Goal: Task Accomplishment & Management: Complete application form

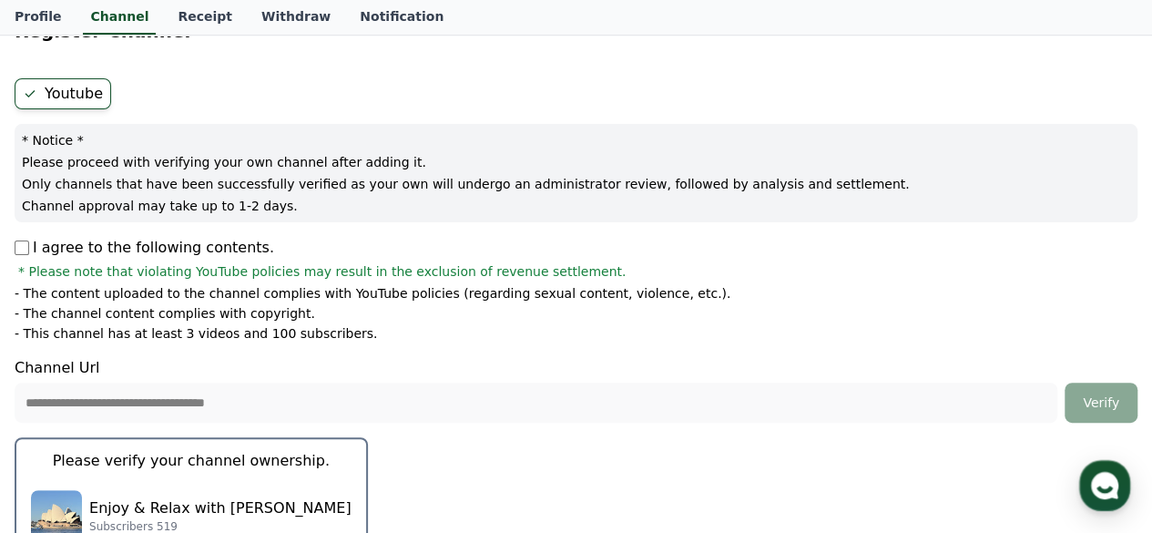
scroll to position [26, 0]
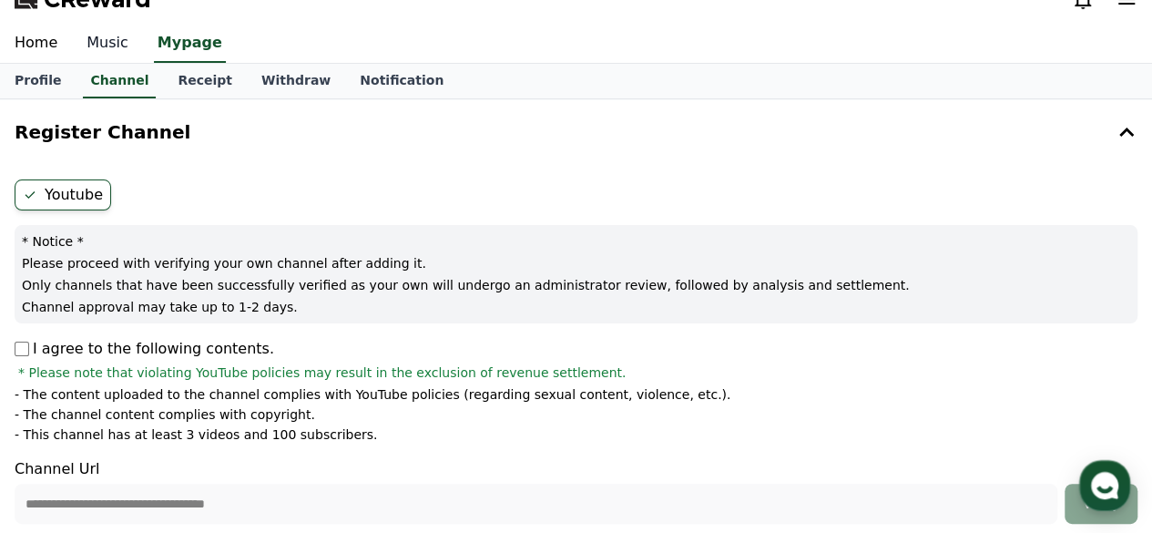
click at [97, 39] on link "Music" at bounding box center [107, 44] width 71 height 38
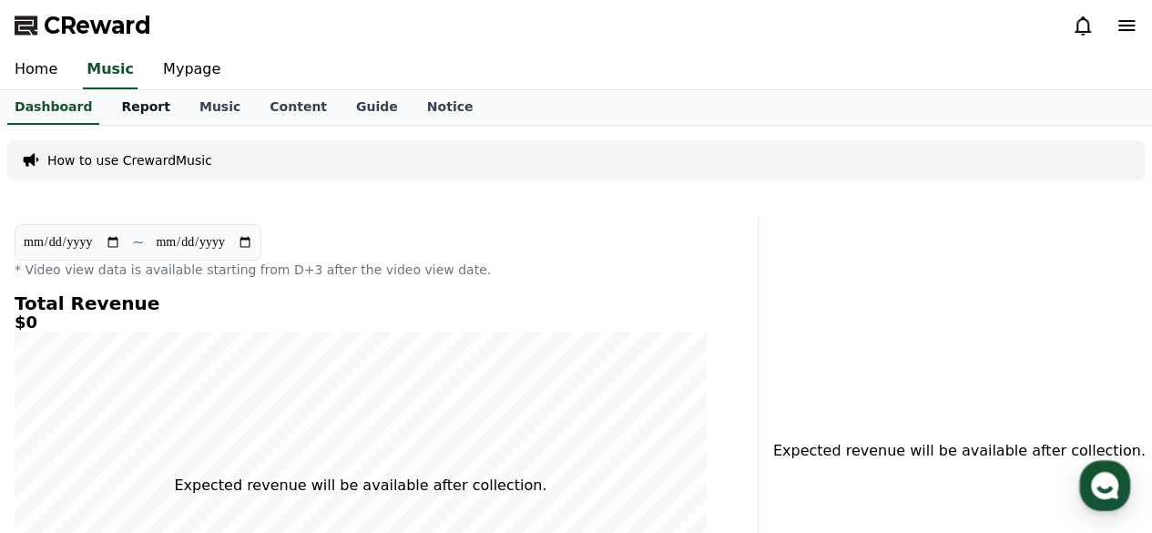
click at [130, 110] on link "Report" at bounding box center [146, 107] width 78 height 35
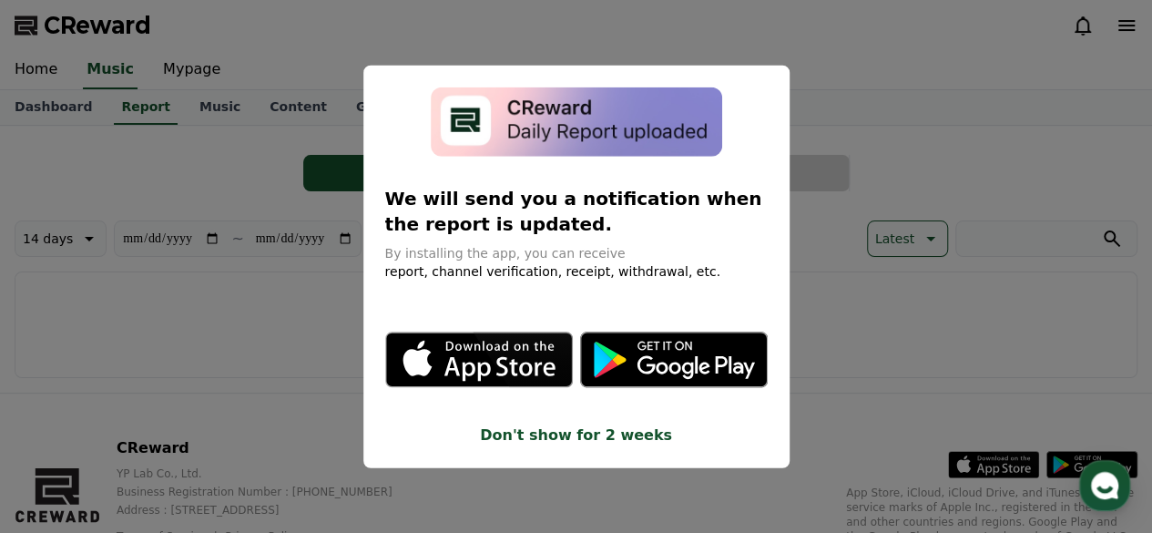
click at [186, 317] on button "close modal" at bounding box center [576, 266] width 1152 height 533
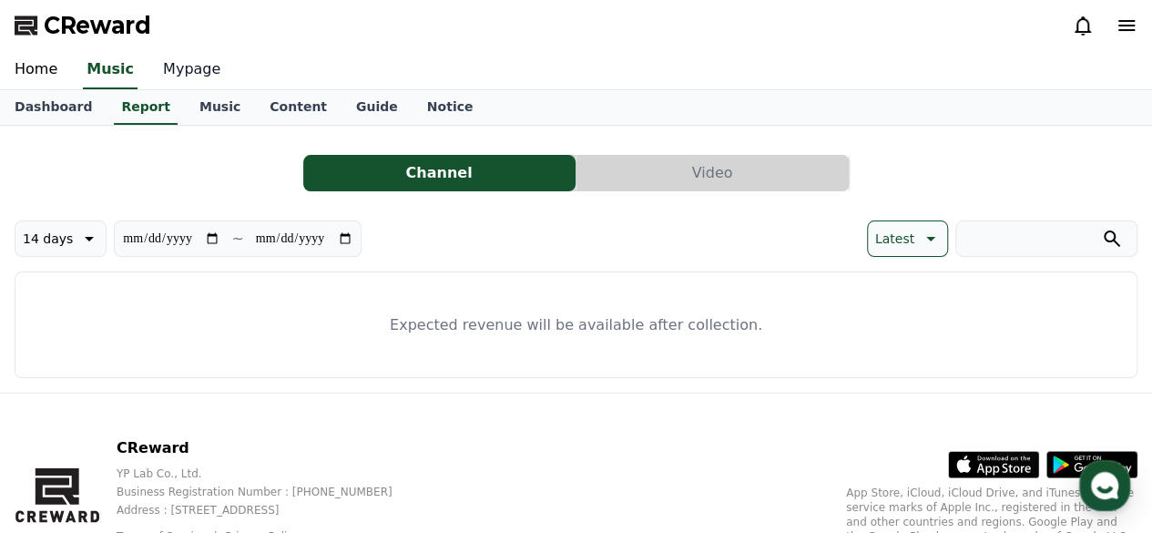
click at [182, 68] on link "Mypage" at bounding box center [191, 70] width 87 height 38
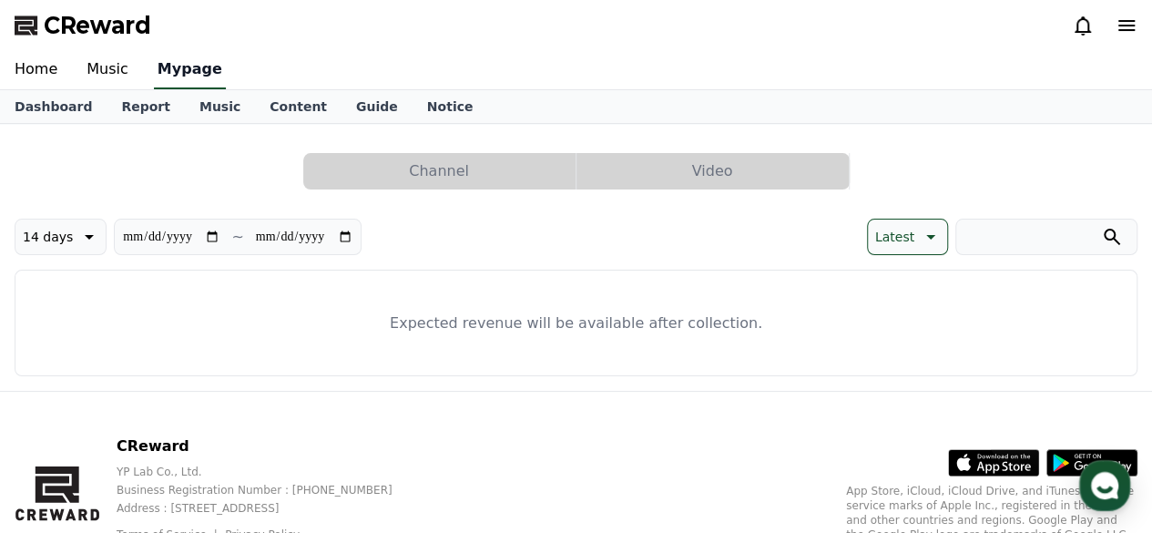
select select "**********"
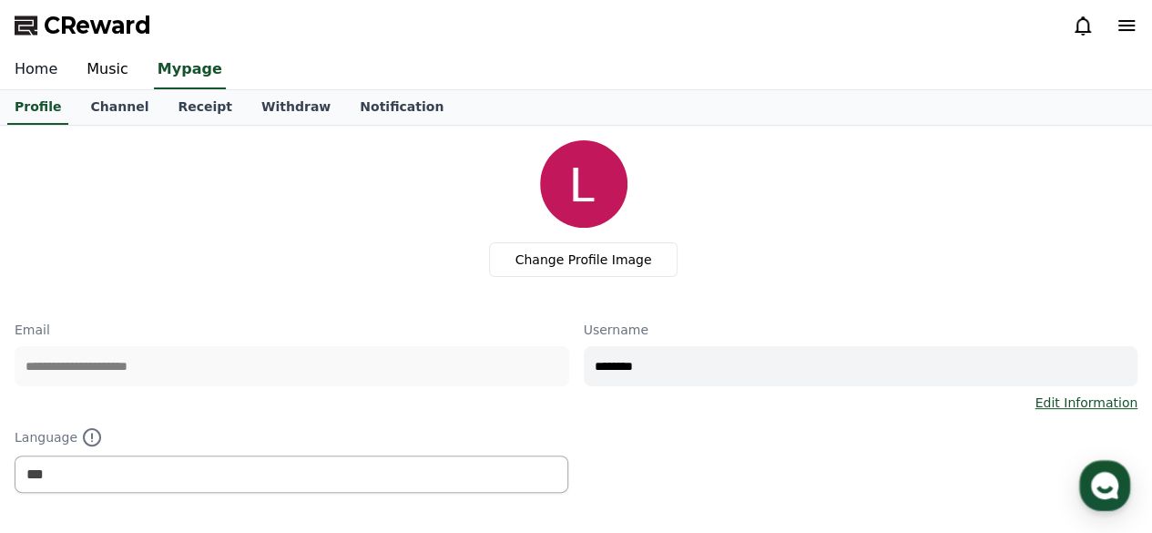
click at [29, 63] on link "Home" at bounding box center [36, 70] width 72 height 38
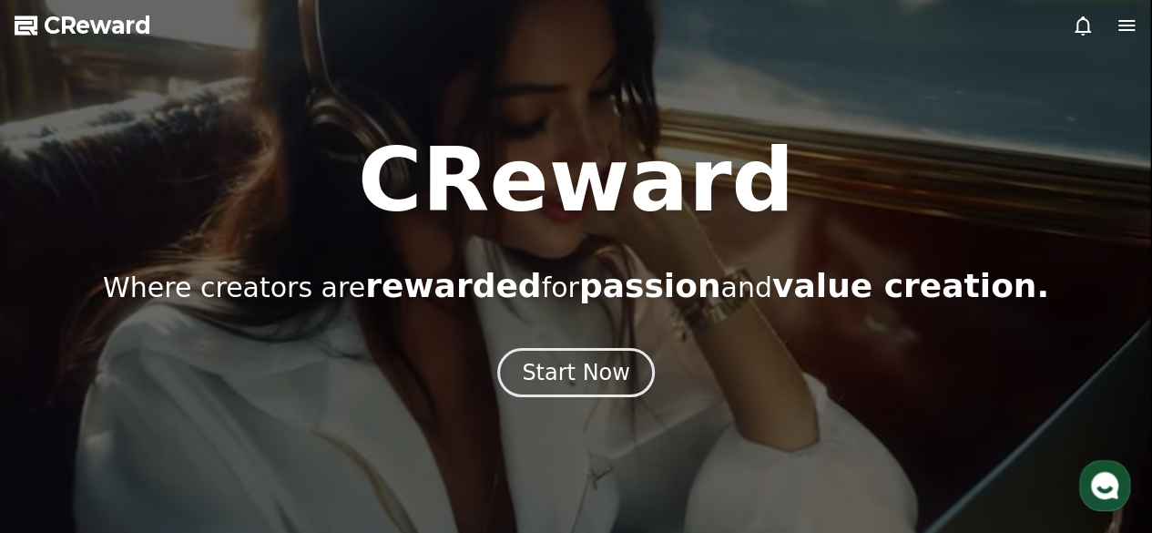
click at [1126, 21] on icon at bounding box center [1126, 25] width 16 height 11
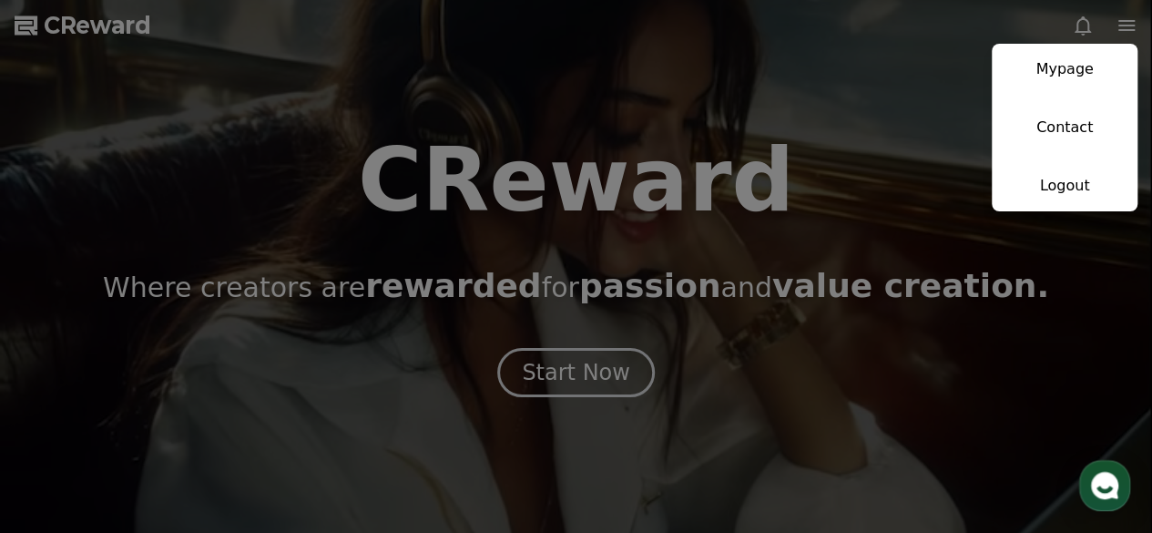
click at [1055, 74] on link "Mypage" at bounding box center [1065, 69] width 146 height 51
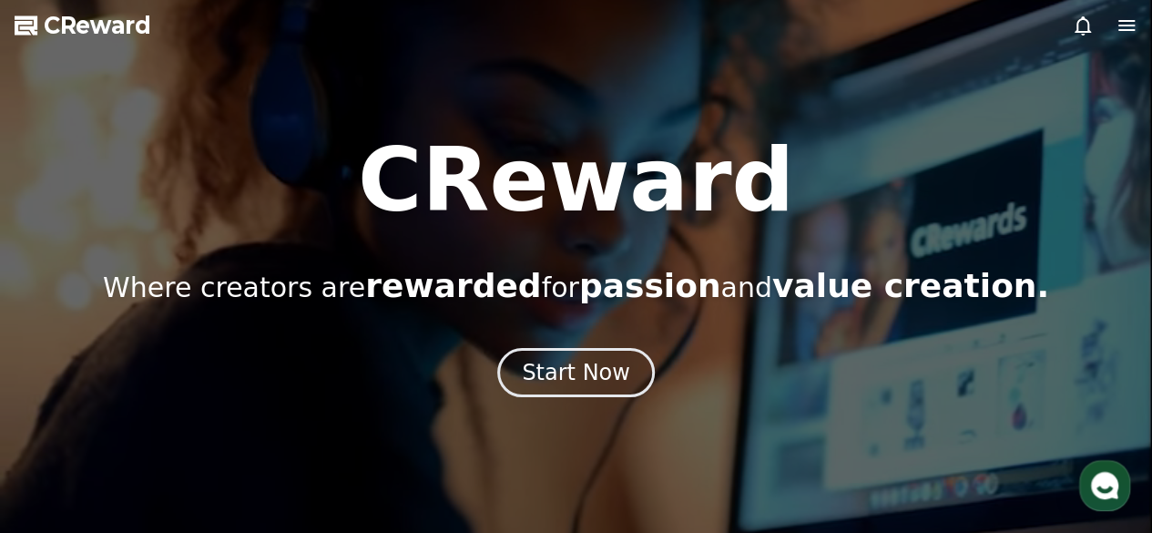
select select "**********"
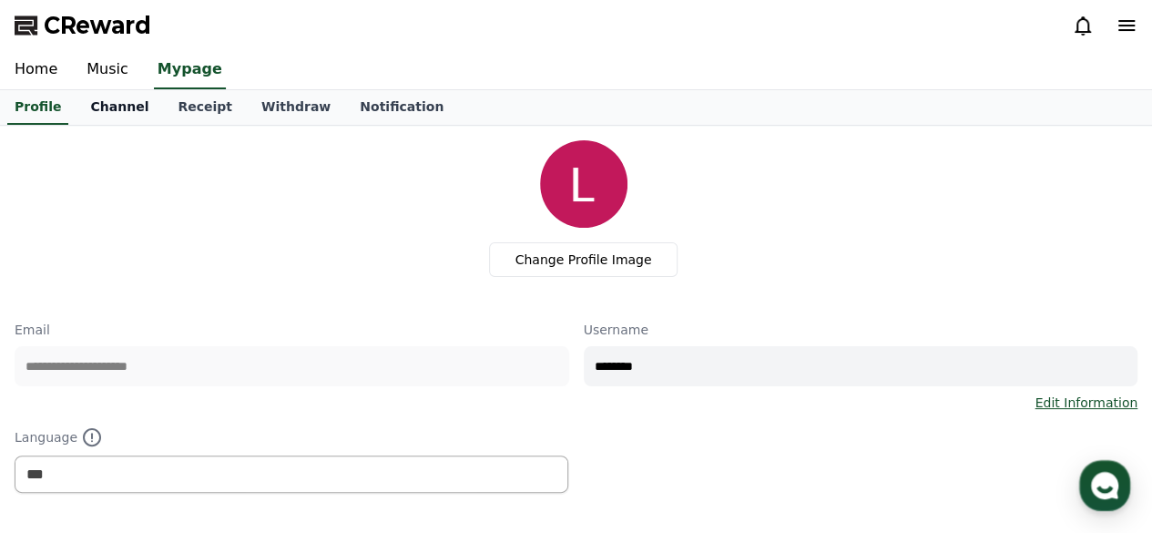
click at [110, 106] on link "Channel" at bounding box center [119, 107] width 87 height 35
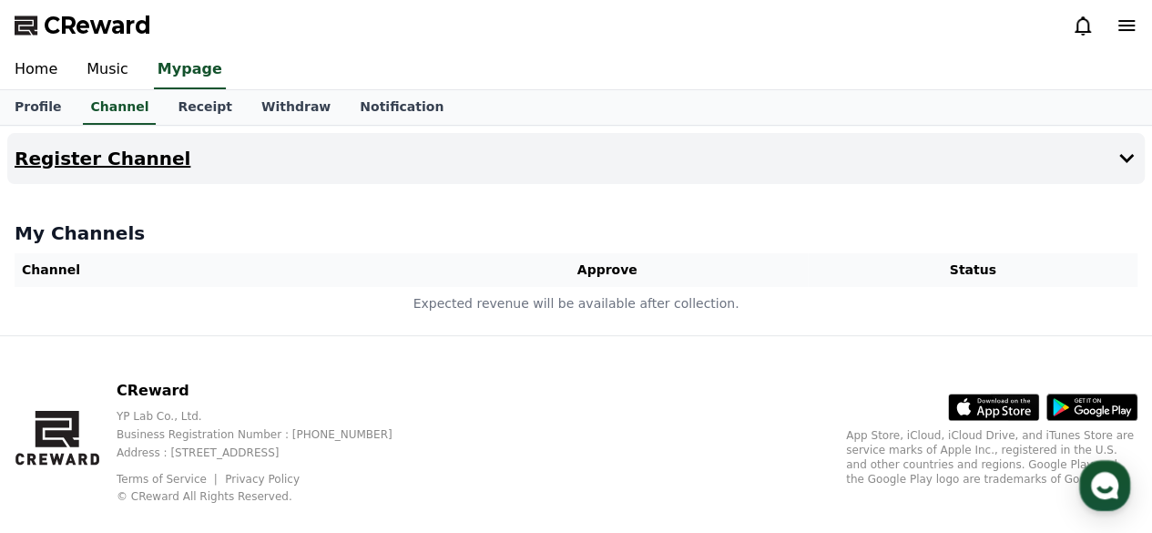
click at [1122, 157] on icon at bounding box center [1126, 158] width 15 height 9
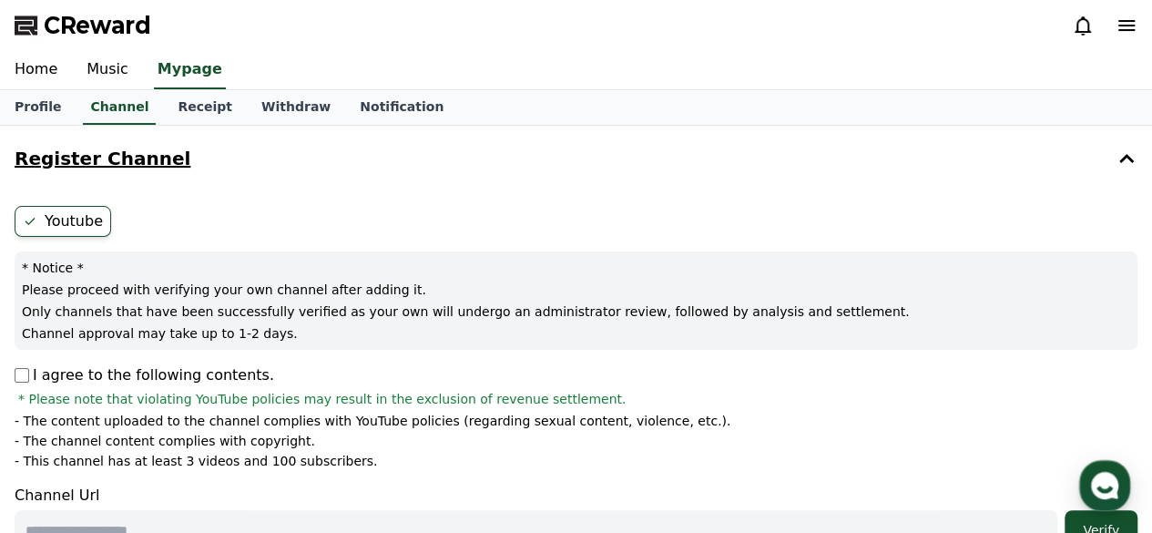
click at [61, 218] on label "Youtube" at bounding box center [63, 221] width 97 height 31
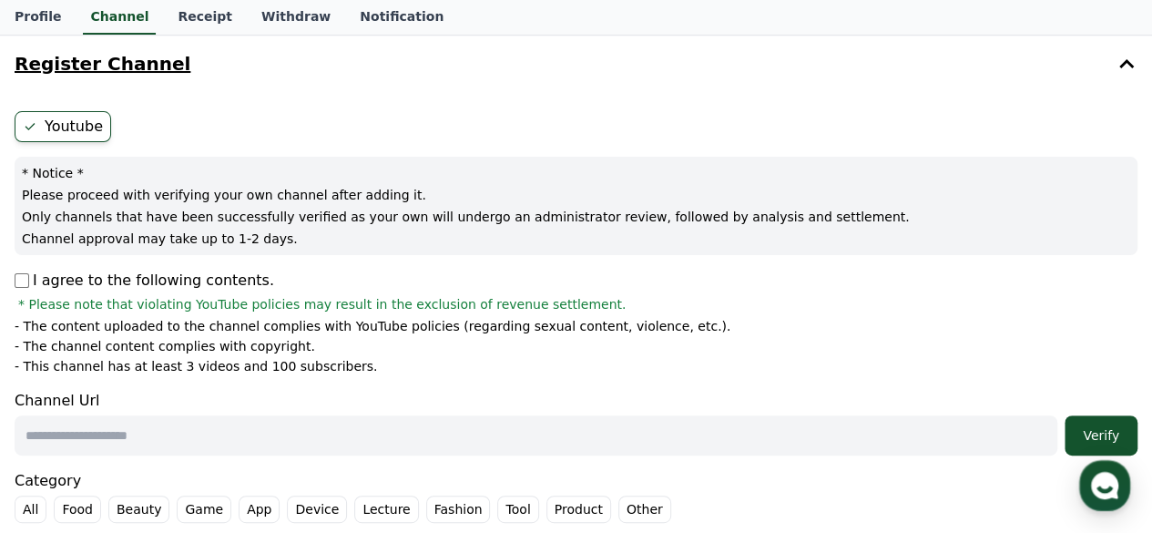
scroll to position [182, 0]
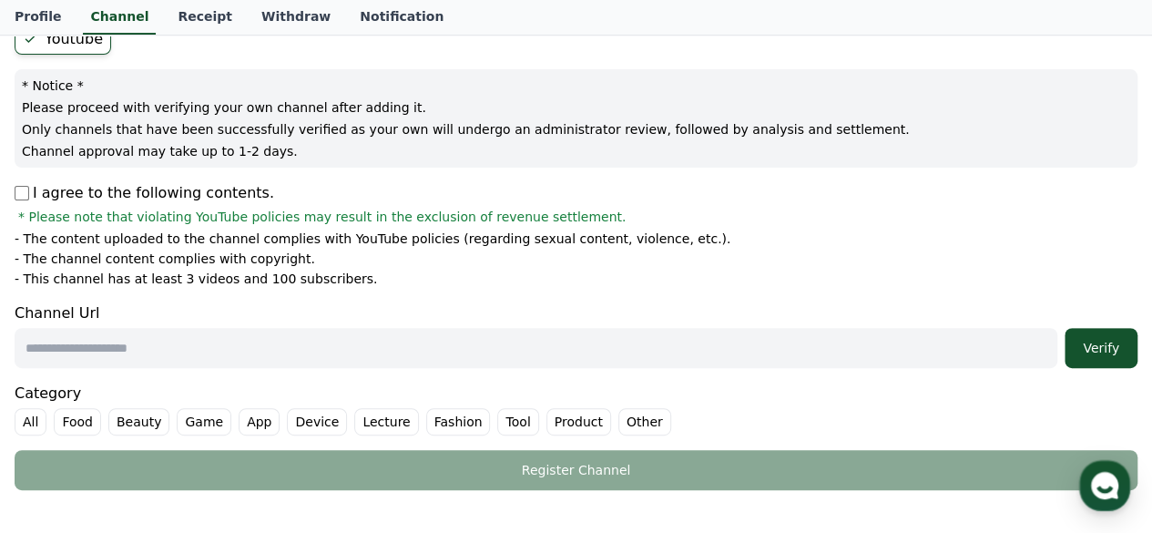
click at [76, 358] on input "text" at bounding box center [536, 348] width 1043 height 40
type input "**********"
click at [618, 420] on label "Other" at bounding box center [644, 421] width 53 height 27
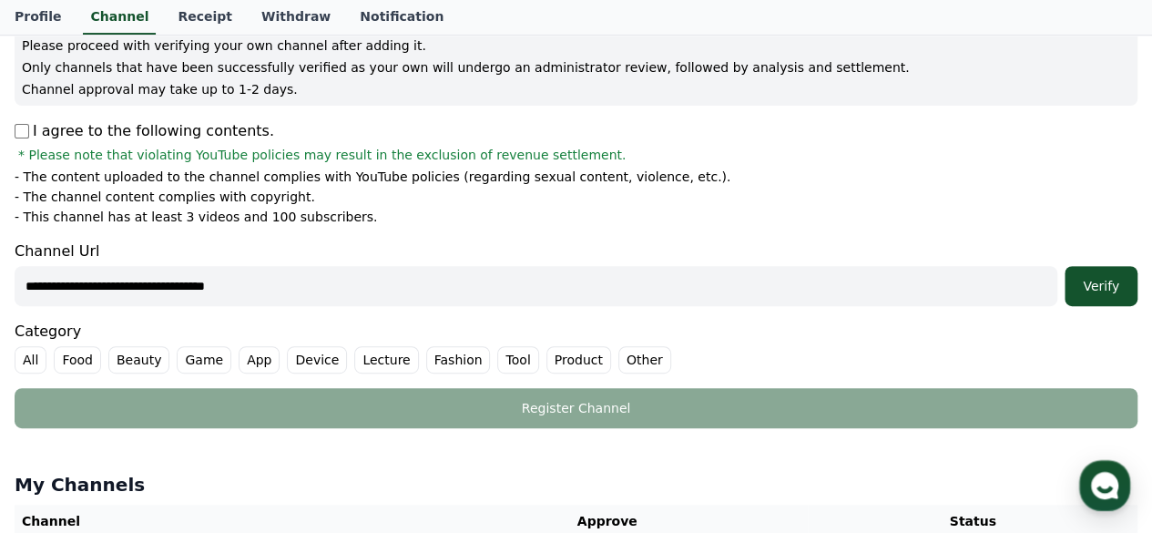
scroll to position [273, 0]
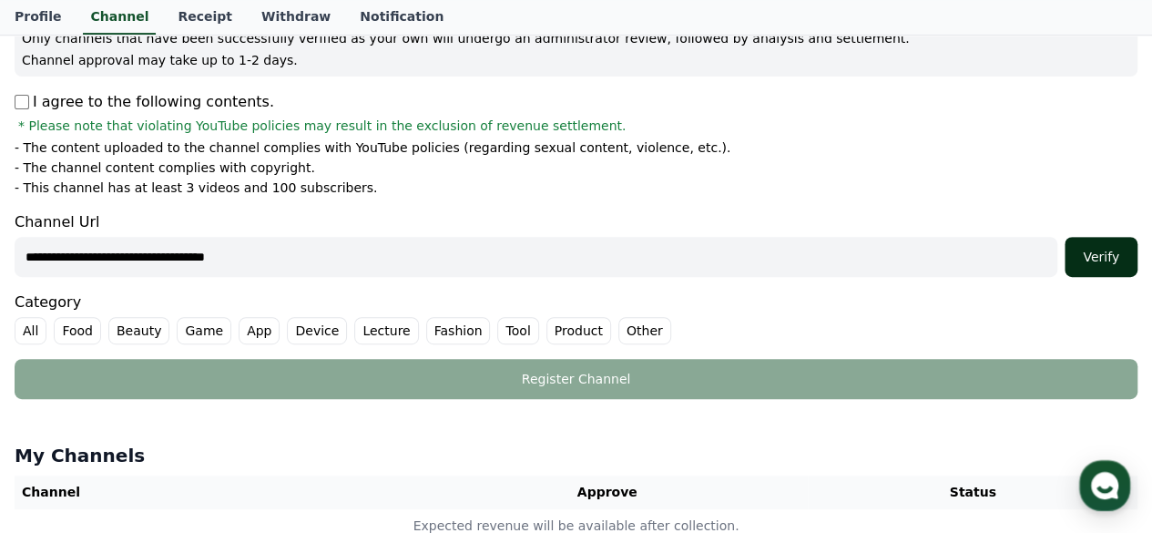
click at [1113, 254] on div "Verify" at bounding box center [1101, 257] width 58 height 18
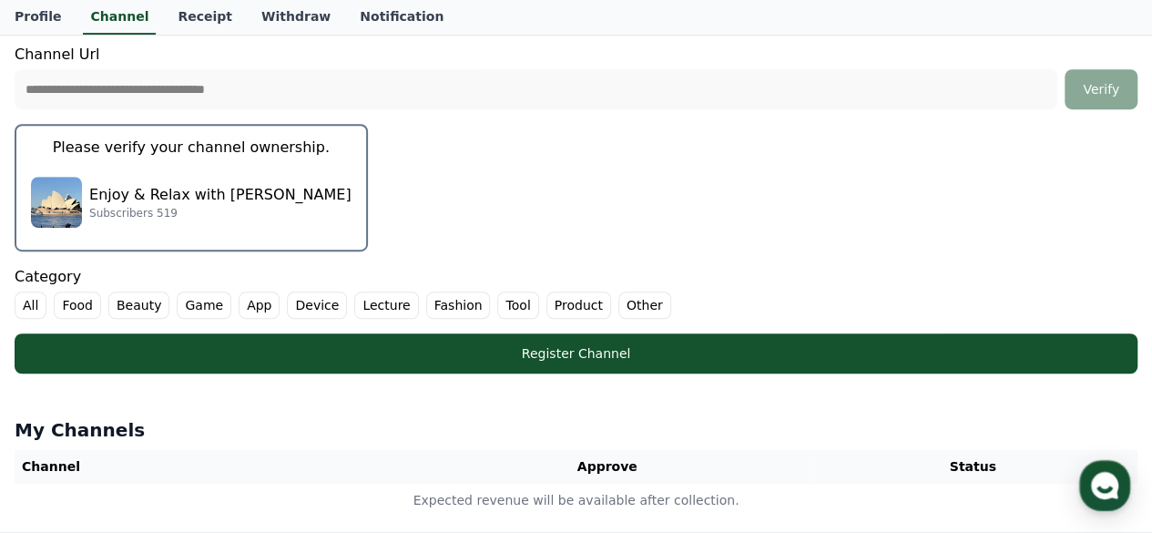
scroll to position [455, 0]
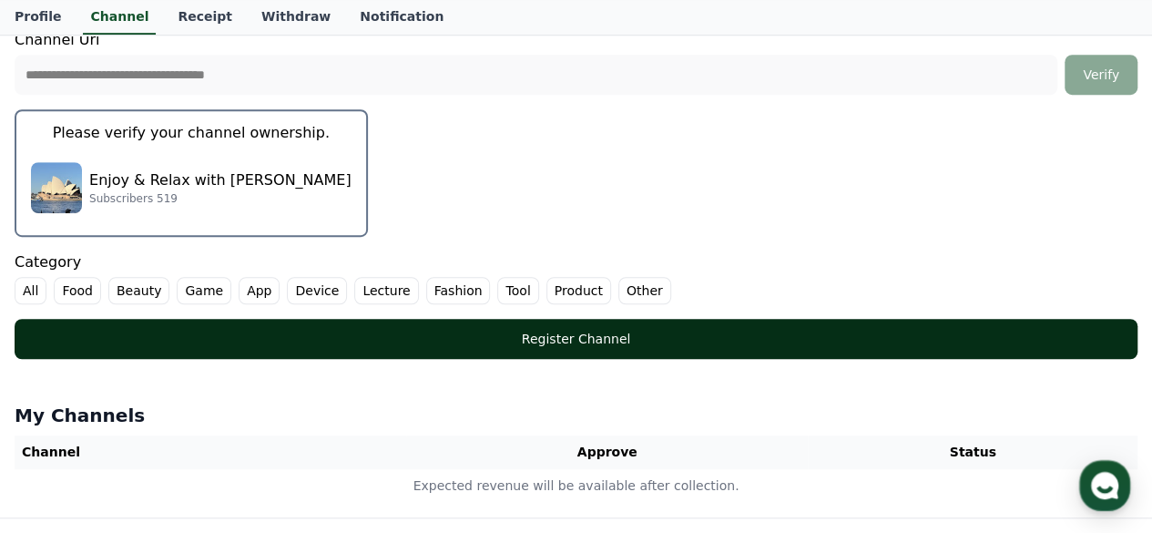
click at [699, 340] on div "Register Channel" at bounding box center [576, 339] width 1050 height 18
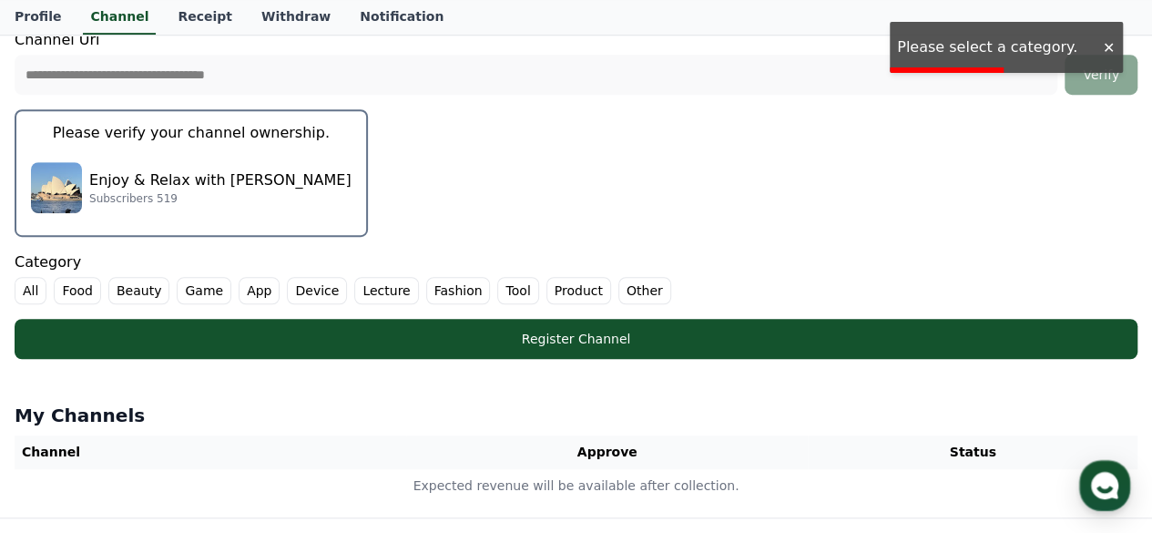
click at [618, 281] on label "Other" at bounding box center [644, 290] width 53 height 27
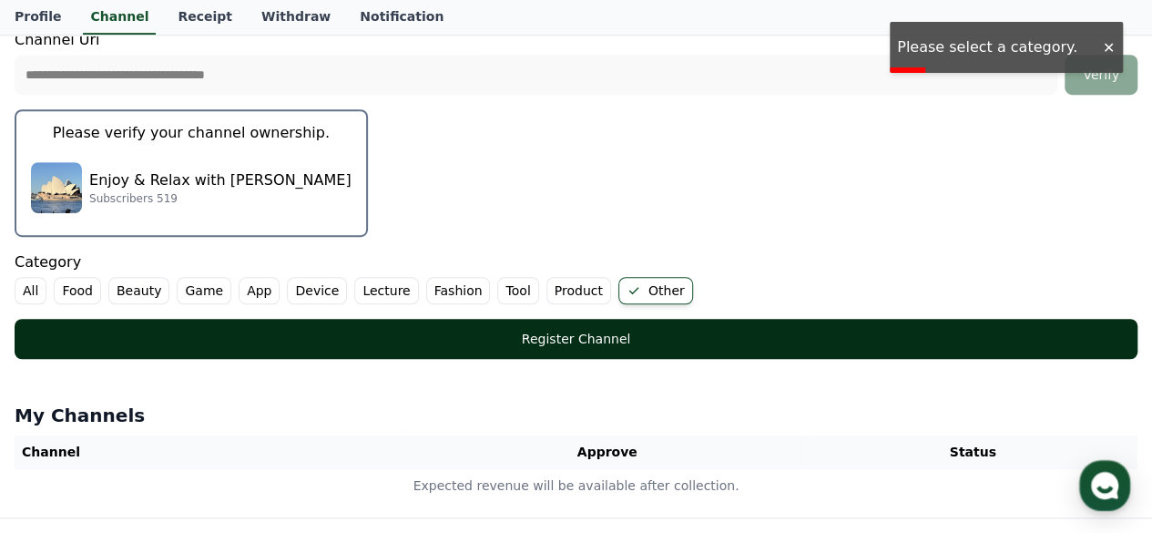
click at [634, 331] on div "Register Channel" at bounding box center [576, 339] width 1050 height 18
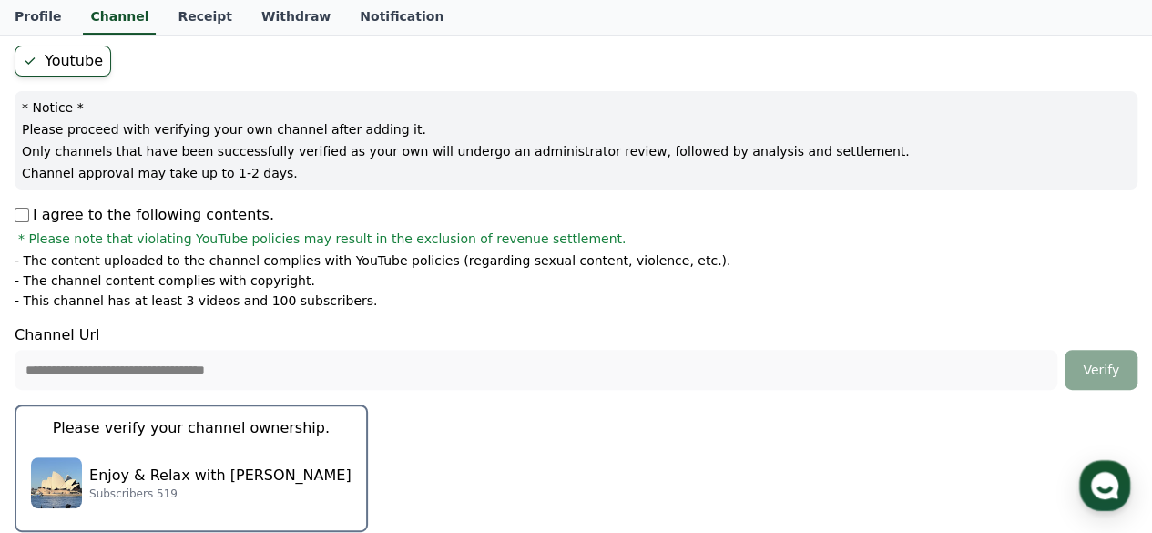
scroll to position [0, 0]
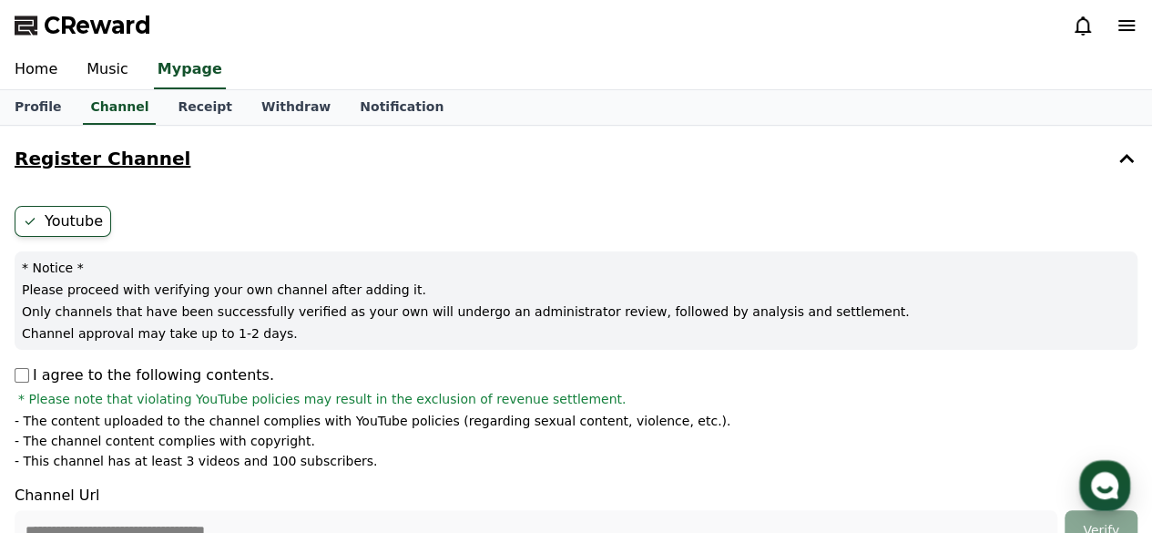
click at [1122, 15] on icon at bounding box center [1127, 26] width 22 height 22
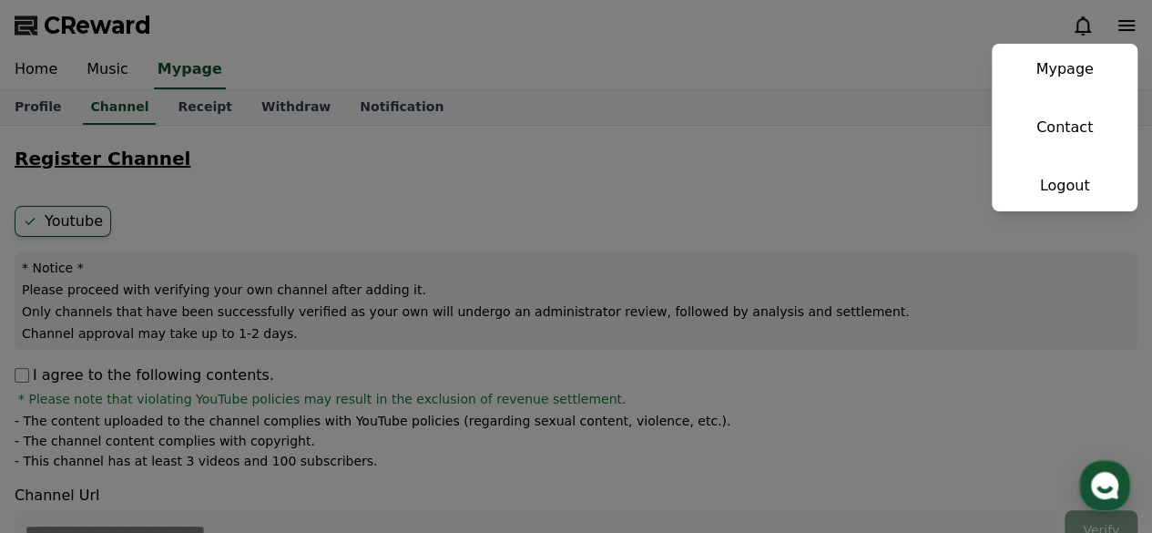
click at [777, 54] on button "close" at bounding box center [576, 266] width 1152 height 533
